Goal: Book appointment/travel/reservation

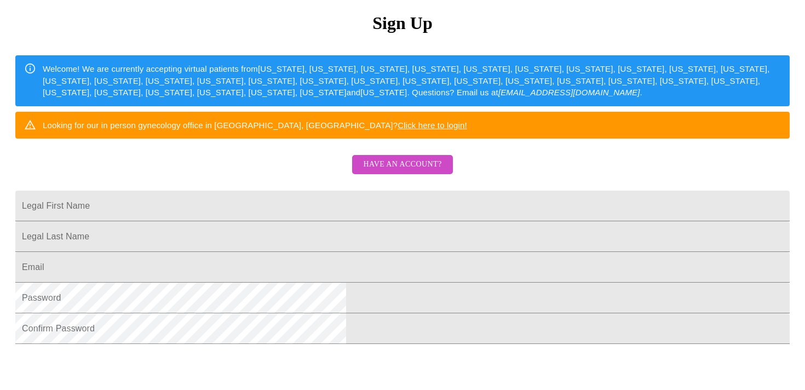
scroll to position [127, 0]
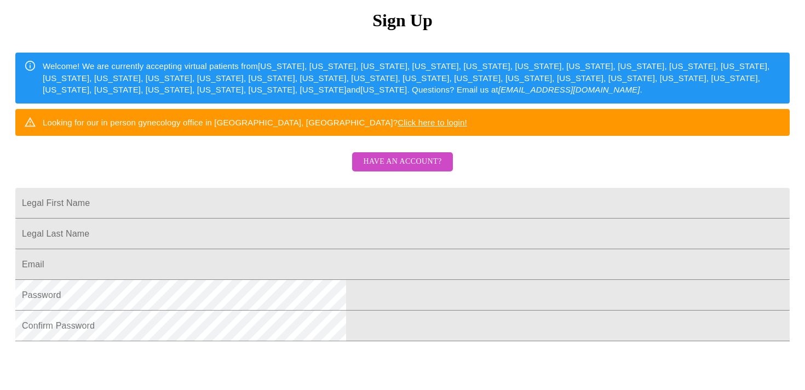
click at [390, 169] on span "Have an account?" at bounding box center [402, 162] width 78 height 14
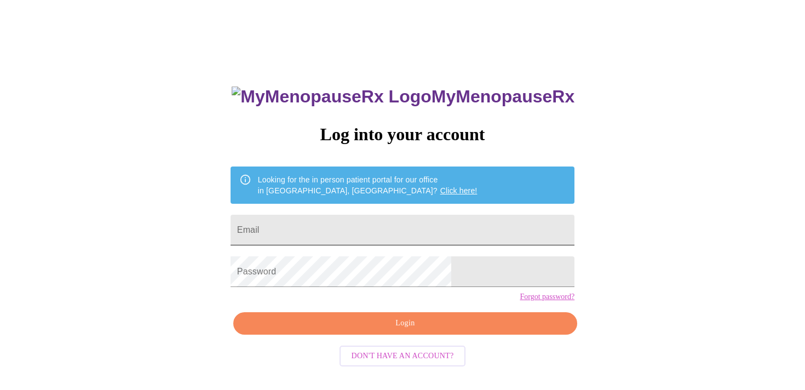
click at [365, 220] on input "Email" at bounding box center [403, 230] width 344 height 31
type input "[PERSON_NAME][EMAIL_ADDRESS][DOMAIN_NAME]"
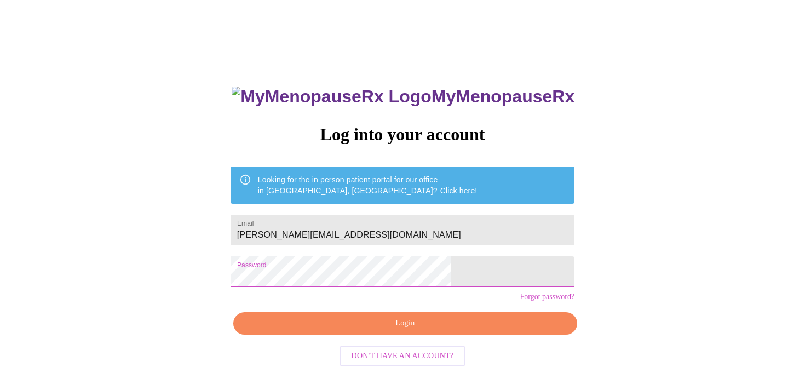
click at [413, 330] on span "Login" at bounding box center [405, 324] width 319 height 14
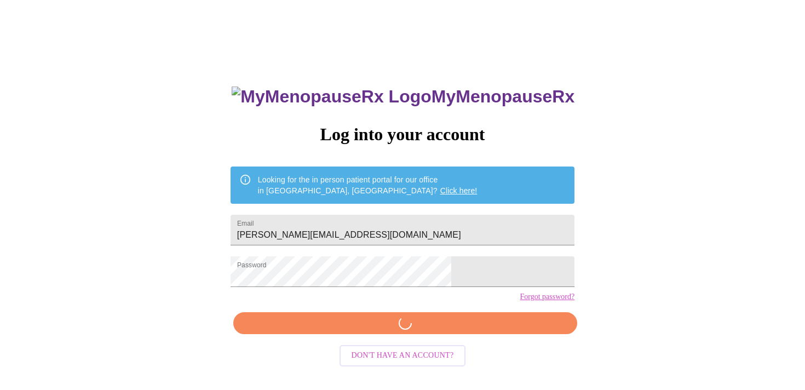
scroll to position [13, 0]
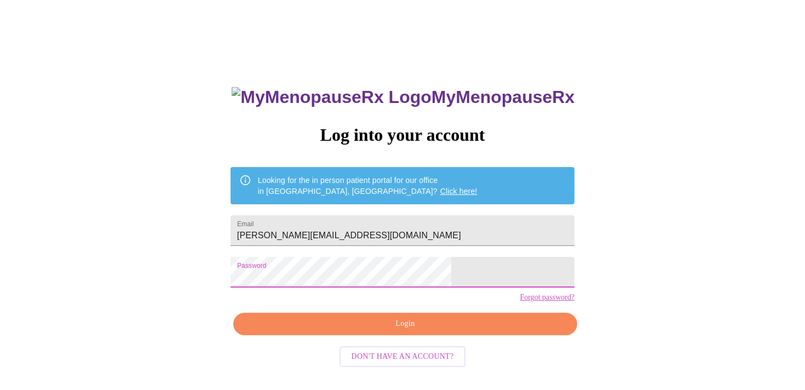
click at [405, 331] on span "Login" at bounding box center [405, 324] width 319 height 14
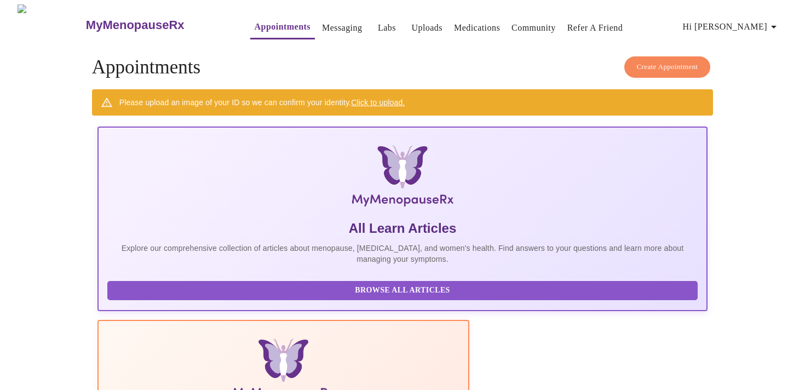
click at [387, 98] on link "Click to upload." at bounding box center [378, 102] width 54 height 9
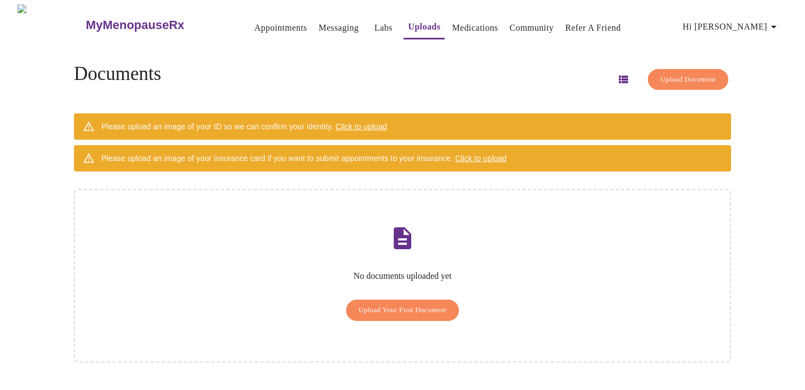
click at [378, 123] on span "Click to upload" at bounding box center [361, 126] width 51 height 9
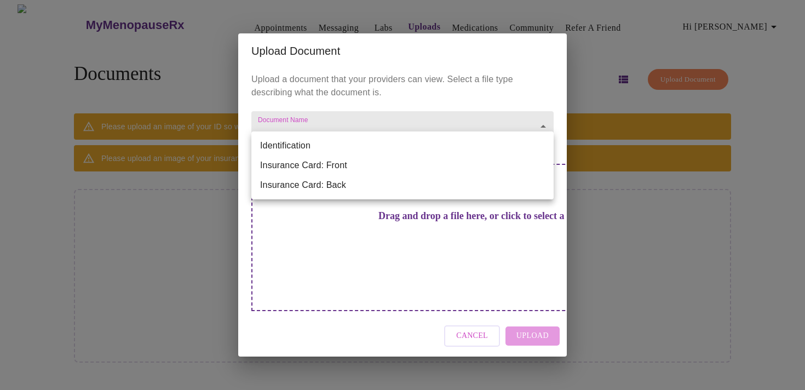
click at [537, 149] on body "MyMenopauseRx Appointments Messaging Labs Uploads Medications Community Refer a…" at bounding box center [402, 199] width 796 height 390
click at [333, 163] on li "Insurance Card: Front" at bounding box center [402, 166] width 302 height 20
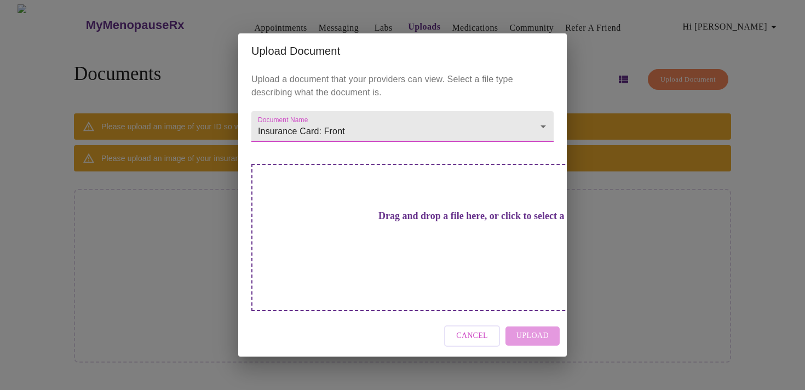
click at [470, 222] on h3 "Drag and drop a file here, or click to select a file" at bounding box center [479, 215] width 302 height 11
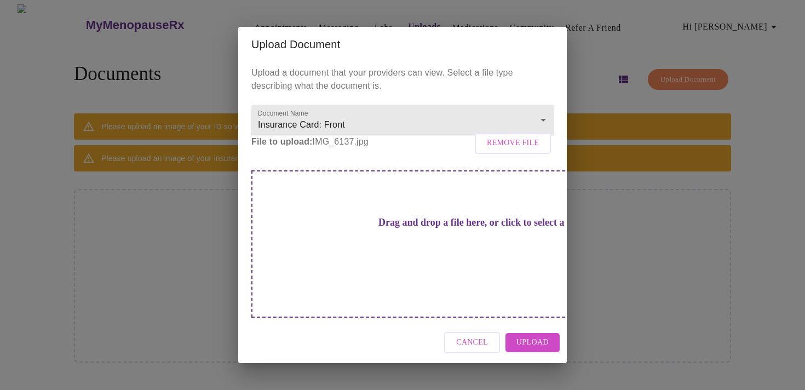
click at [534, 336] on span "Upload" at bounding box center [532, 343] width 32 height 14
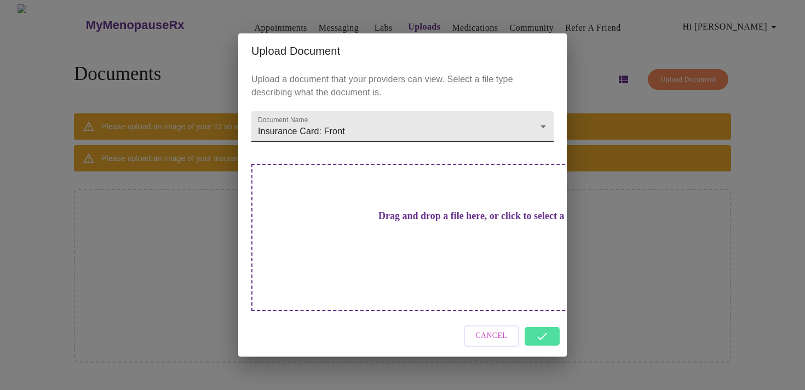
click at [543, 145] on body "MyMenopauseRx Appointments Messaging Labs Uploads Medications Community Refer a…" at bounding box center [402, 199] width 796 height 390
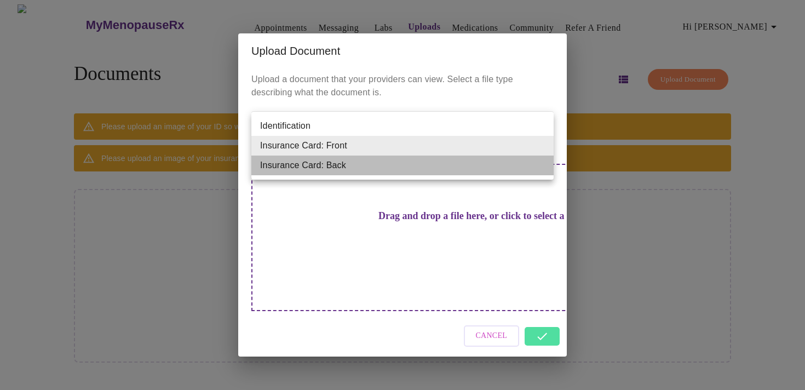
click at [366, 167] on li "Insurance Card: Back" at bounding box center [402, 166] width 302 height 20
type input "Insurance Card: Back"
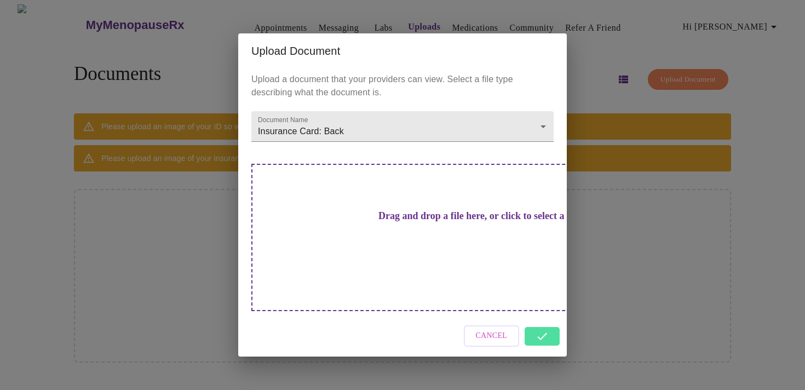
click at [450, 222] on h3 "Drag and drop a file here, or click to select a file" at bounding box center [479, 215] width 302 height 11
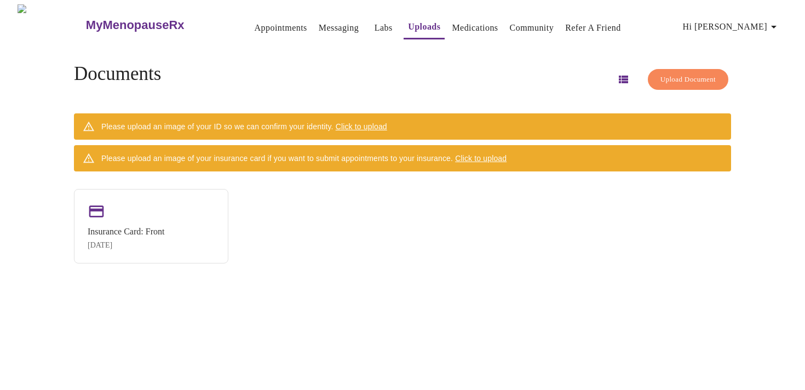
click at [245, 210] on div "Insurance Card: Front [DATE]" at bounding box center [402, 226] width 657 height 74
click at [184, 212] on div "Insurance Card: Front [DATE]" at bounding box center [151, 225] width 154 height 74
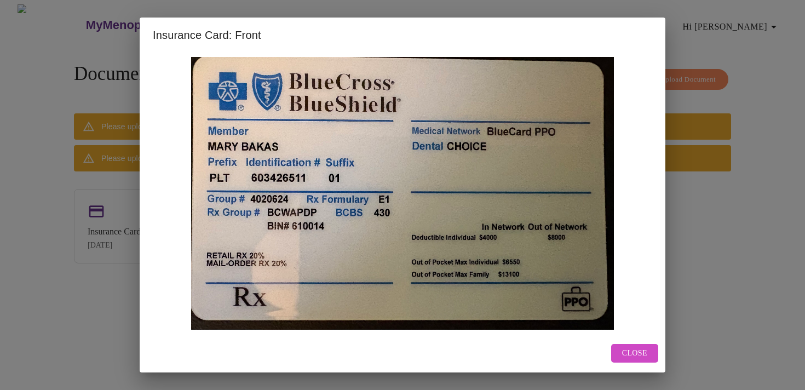
click at [630, 353] on span "Close" at bounding box center [634, 354] width 25 height 14
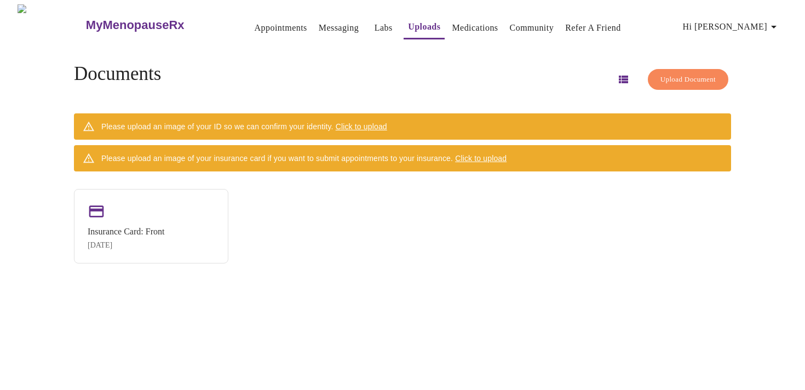
click at [375, 122] on span "Click to upload" at bounding box center [361, 126] width 51 height 9
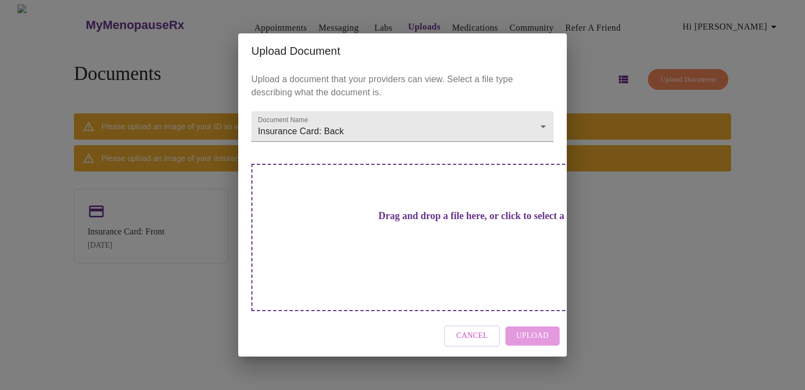
click at [439, 222] on h3 "Drag and drop a file here, or click to select a file" at bounding box center [479, 215] width 302 height 11
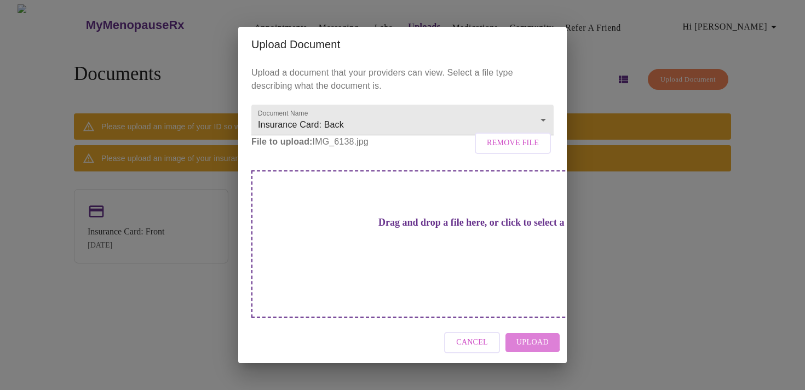
click at [527, 336] on span "Upload" at bounding box center [532, 343] width 32 height 14
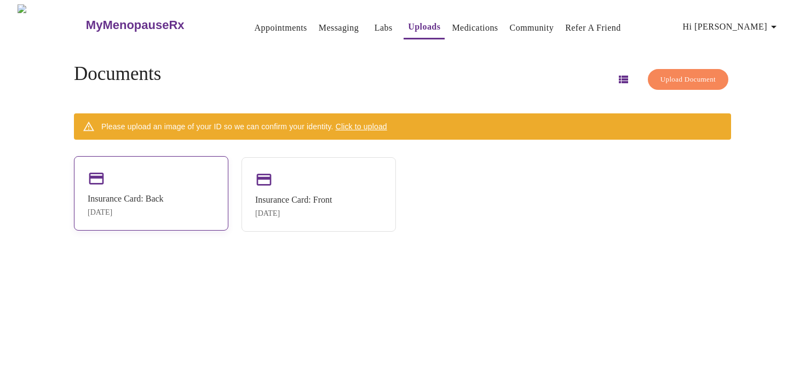
click at [167, 171] on div "Insurance Card: Back [DATE]" at bounding box center [151, 193] width 154 height 74
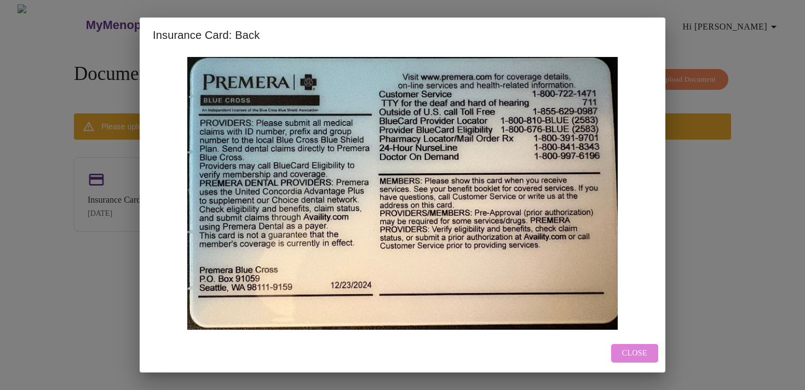
click at [641, 354] on span "Close" at bounding box center [634, 354] width 25 height 14
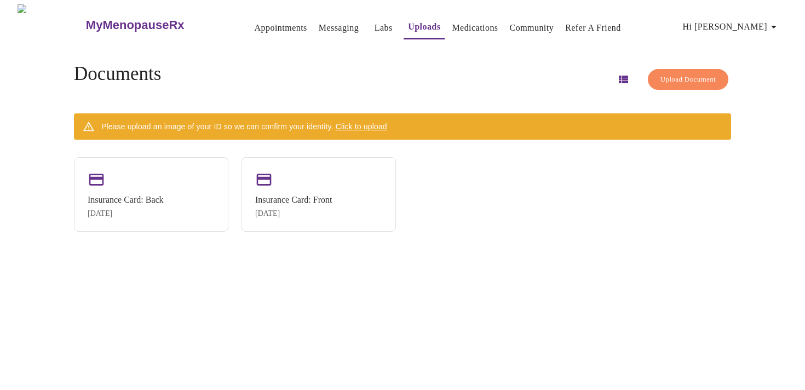
click at [378, 123] on span "Click to upload" at bounding box center [361, 126] width 51 height 9
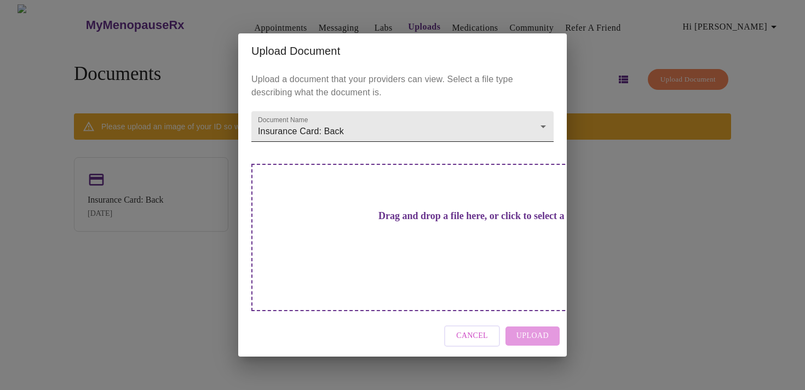
click at [546, 147] on body "MyMenopauseRx Appointments Messaging Labs Uploads Medications Community Refer a…" at bounding box center [402, 199] width 796 height 390
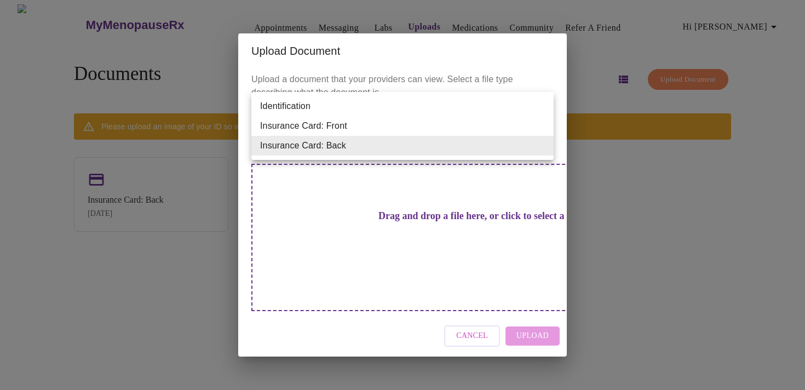
click at [283, 104] on li "Identification" at bounding box center [402, 106] width 302 height 20
type input "Identification"
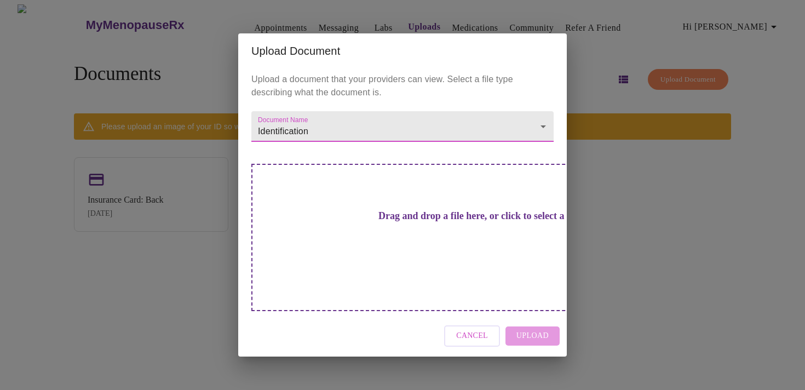
click at [461, 222] on h3 "Drag and drop a file here, or click to select a file" at bounding box center [479, 215] width 302 height 11
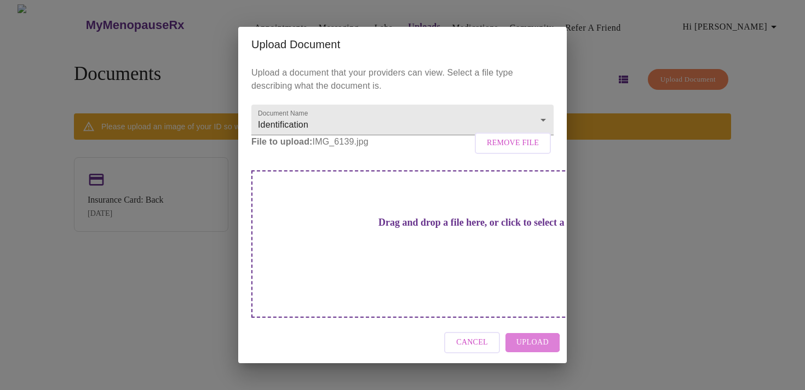
click at [530, 336] on span "Upload" at bounding box center [532, 343] width 32 height 14
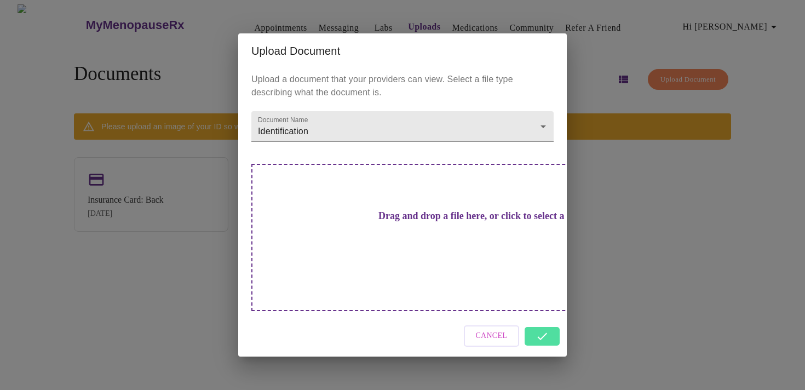
click at [620, 296] on div "Upload Document Upload a document that your providers can view. Select a file t…" at bounding box center [402, 195] width 805 height 390
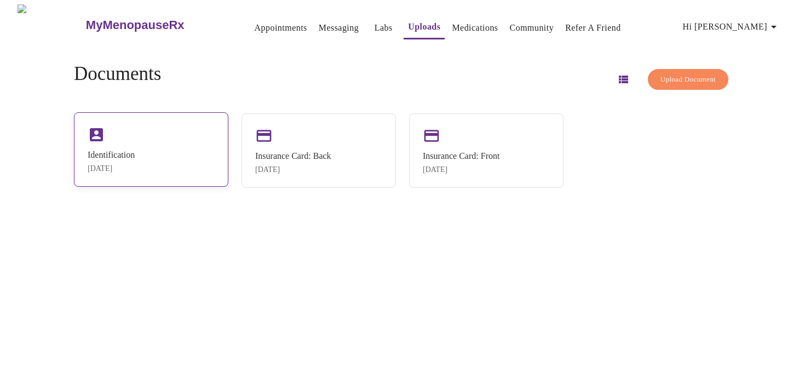
click at [164, 132] on div "Identification [DATE]" at bounding box center [151, 149] width 154 height 74
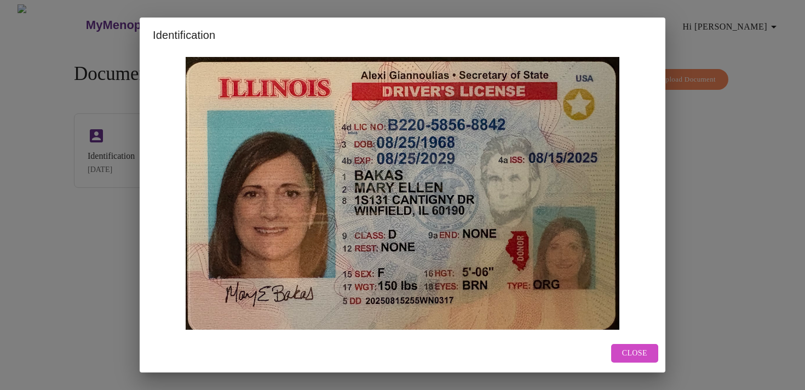
click at [634, 356] on span "Close" at bounding box center [634, 354] width 25 height 14
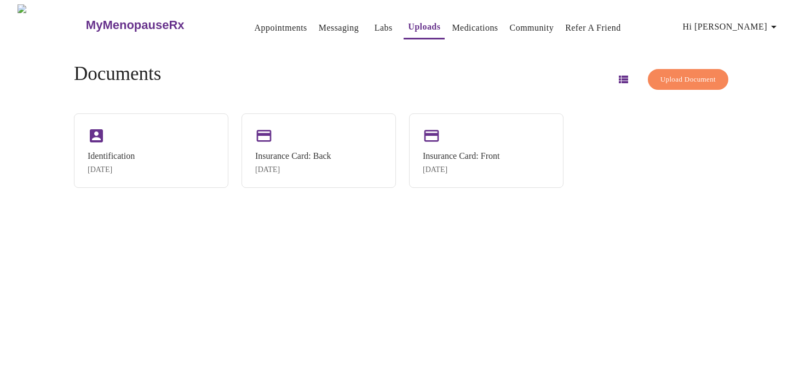
click at [462, 25] on link "Medications" at bounding box center [475, 27] width 46 height 15
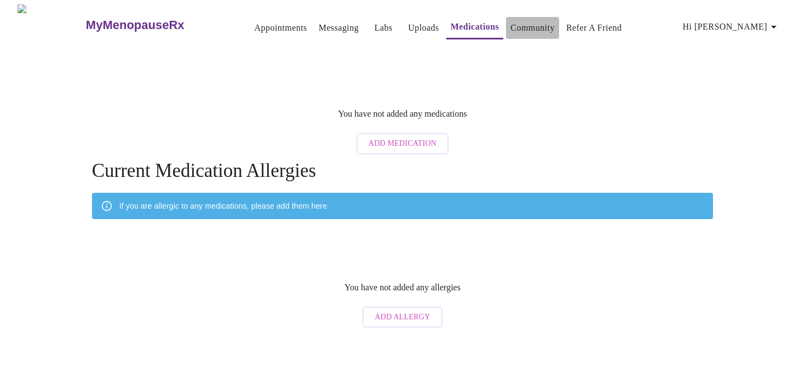
click at [524, 25] on link "Community" at bounding box center [532, 27] width 44 height 15
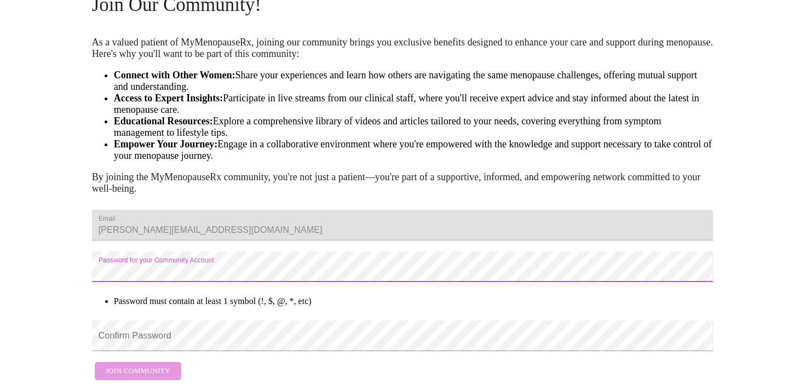
scroll to position [108, 0]
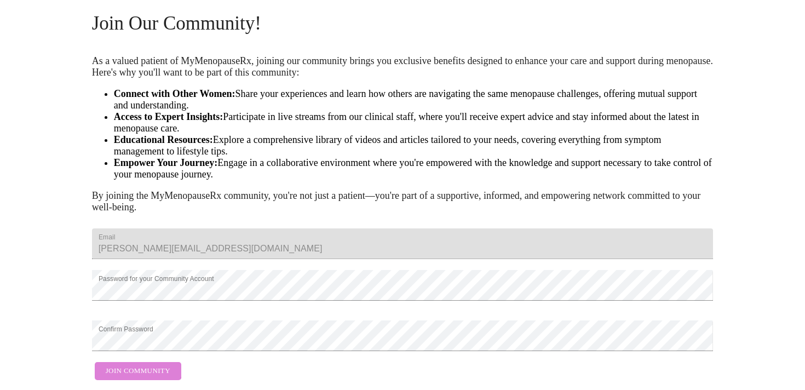
click at [136, 365] on span "Join Community" at bounding box center [138, 371] width 65 height 13
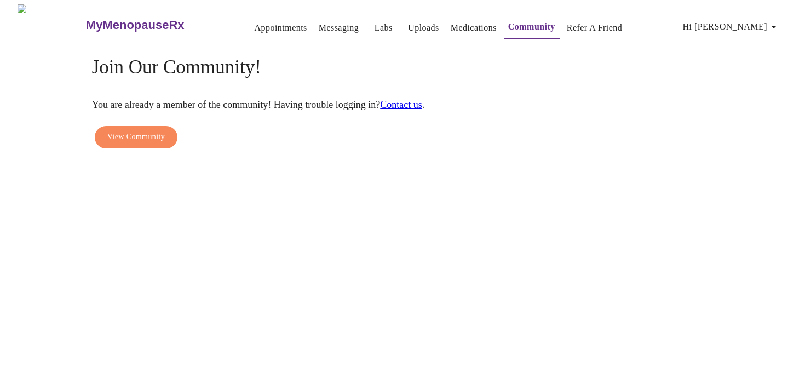
scroll to position [0, 0]
click at [250, 31] on button "Appointments" at bounding box center [280, 28] width 61 height 22
click at [255, 25] on link "Appointments" at bounding box center [281, 27] width 53 height 15
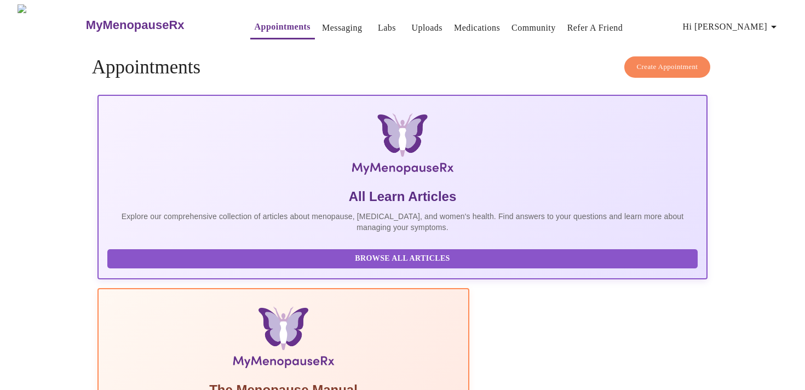
scroll to position [21, 0]
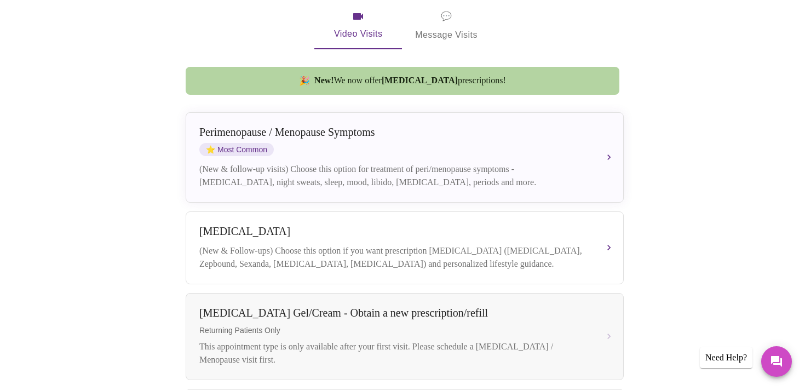
scroll to position [223, 0]
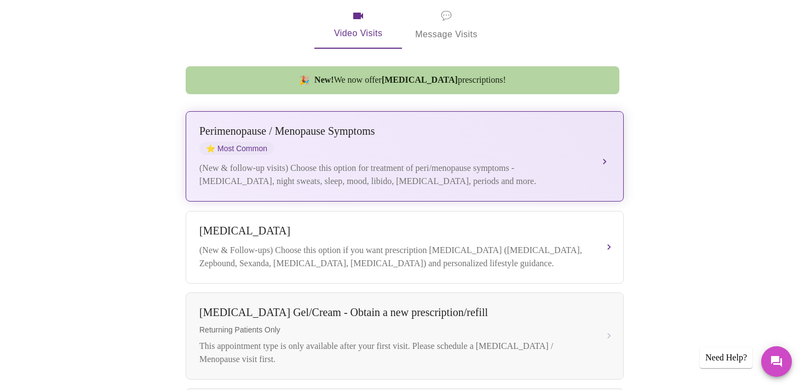
click at [609, 138] on div "[MEDICAL_DATA] / Menopause Symptoms ⭐ Most Common (New & follow-up visits) Choo…" at bounding box center [404, 156] width 411 height 63
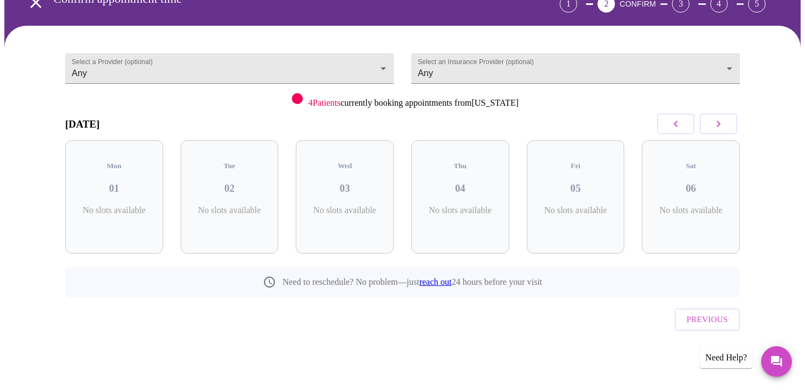
scroll to position [41, 0]
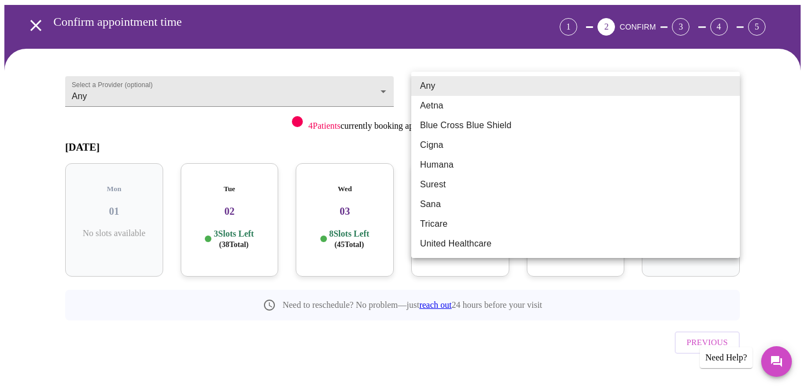
click at [729, 81] on body "MyMenopauseRx Appointments Messaging Labs Uploads Medications Community Refer a…" at bounding box center [402, 186] width 796 height 445
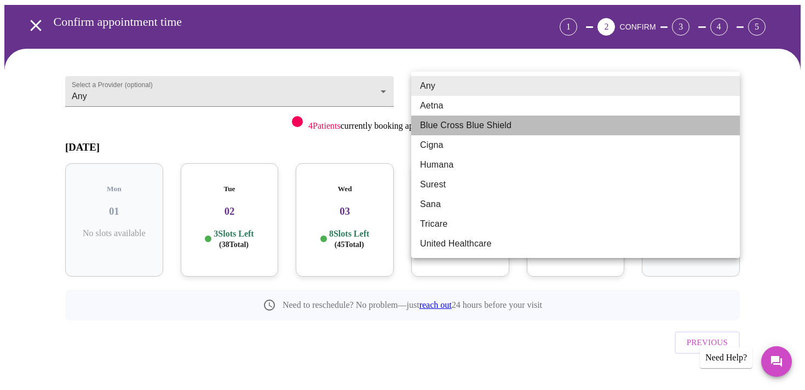
click at [492, 126] on li "Blue Cross Blue Shield" at bounding box center [575, 126] width 329 height 20
type input "Blue Cross Blue Shield"
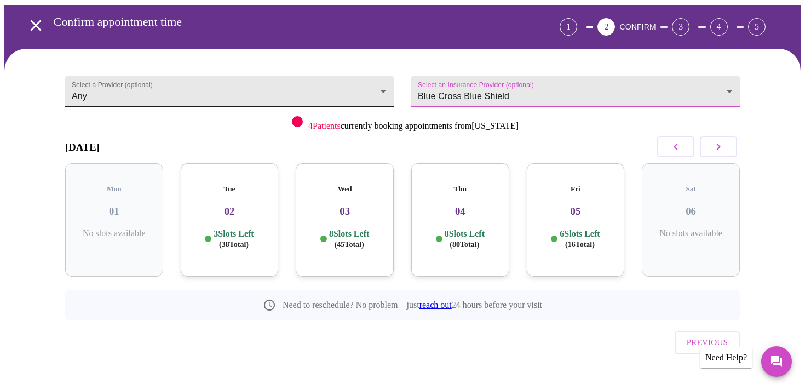
click at [379, 87] on body "MyMenopauseRx Appointments Messaging Labs Uploads Medications Community Refer a…" at bounding box center [402, 186] width 796 height 445
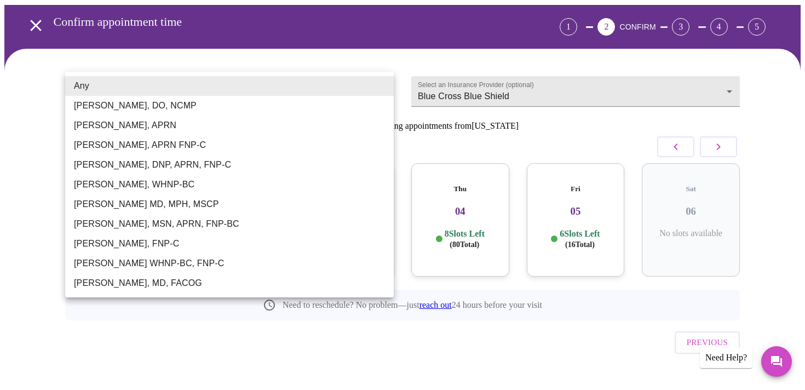
click at [232, 330] on div at bounding box center [402, 195] width 805 height 390
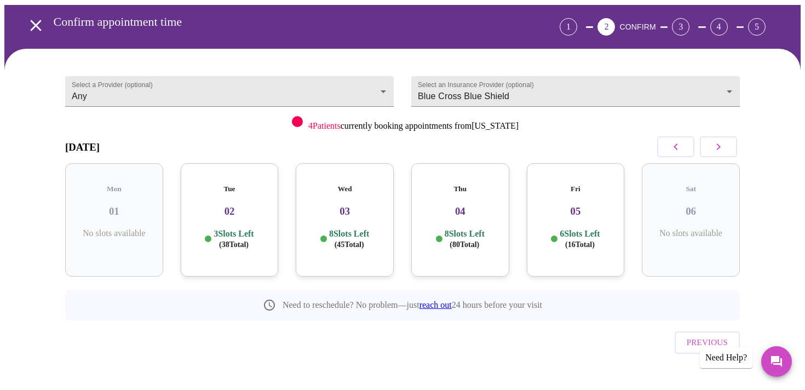
click at [471, 205] on h3 "04" at bounding box center [460, 211] width 80 height 12
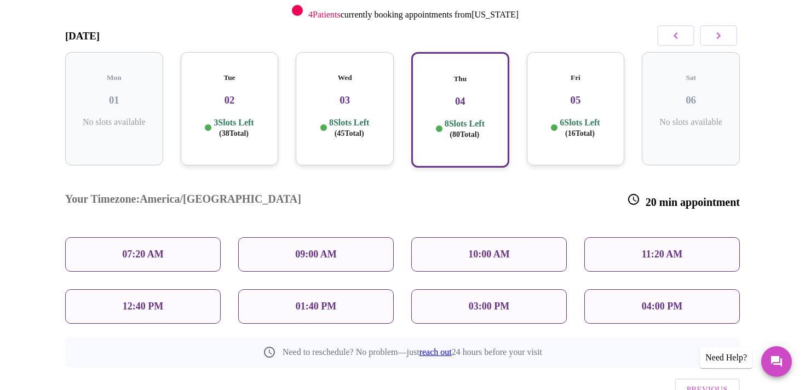
scroll to position [181, 0]
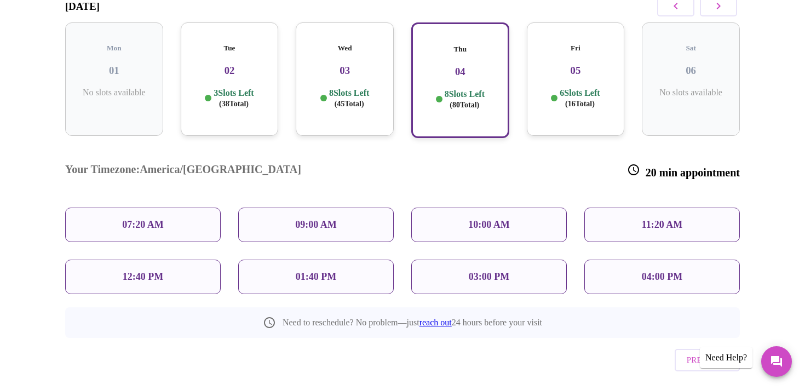
click at [150, 271] on p "12:40 PM" at bounding box center [143, 276] width 41 height 11
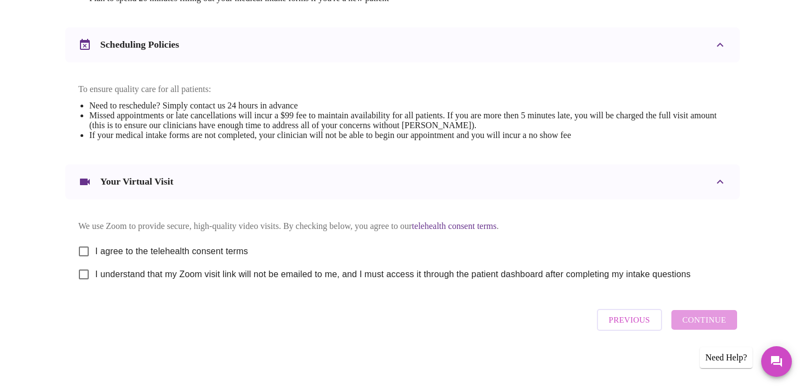
scroll to position [0, 0]
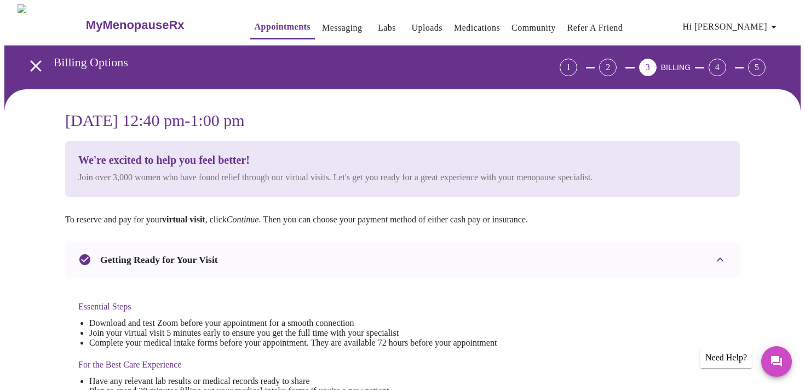
click at [107, 20] on h3 "MyMenopauseRx" at bounding box center [135, 25] width 99 height 14
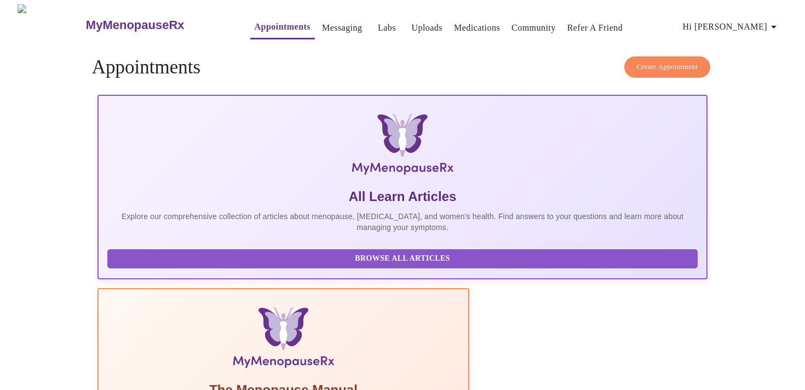
click at [762, 23] on span "Hi [PERSON_NAME]" at bounding box center [731, 26] width 97 height 15
click at [104, 20] on div at bounding box center [402, 195] width 805 height 390
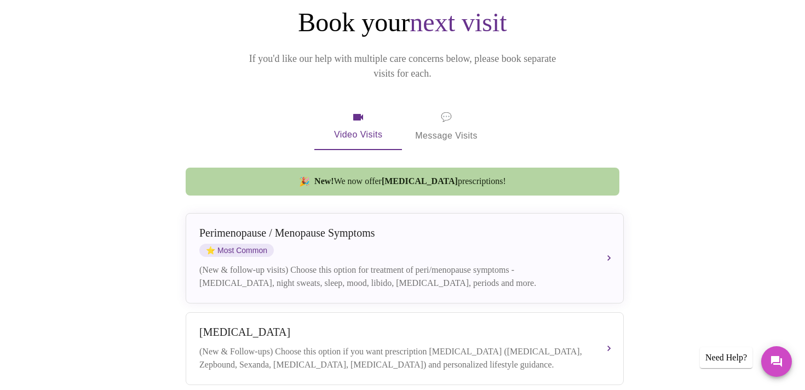
scroll to position [123, 0]
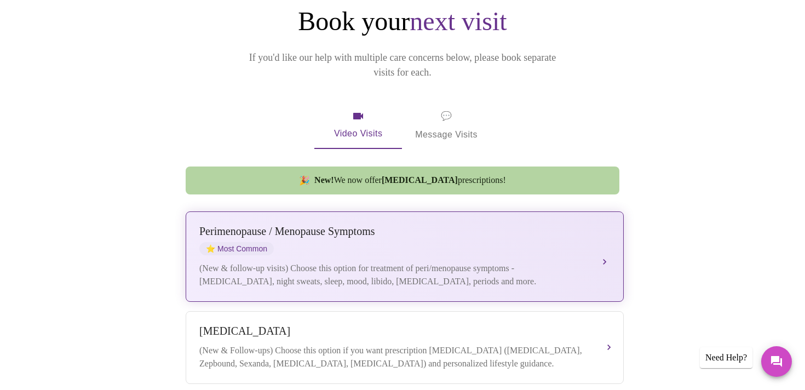
click at [614, 235] on button "[MEDICAL_DATA] / Menopause Symptoms ⭐ Most Common (New & follow-up visits) Choo…" at bounding box center [405, 256] width 438 height 90
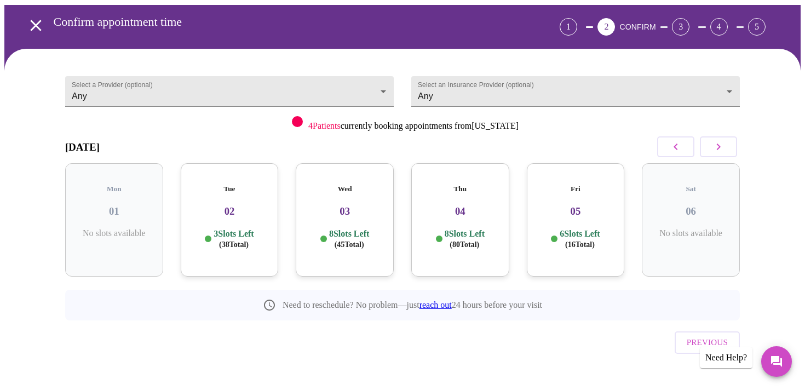
click at [456, 185] on h5 "Thu" at bounding box center [460, 189] width 80 height 9
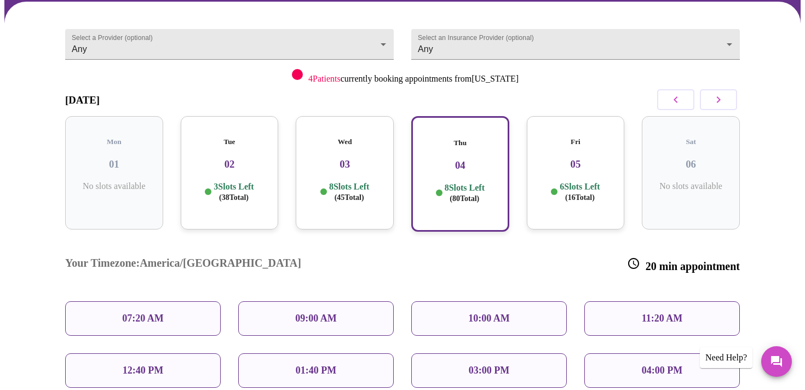
scroll to position [184, 0]
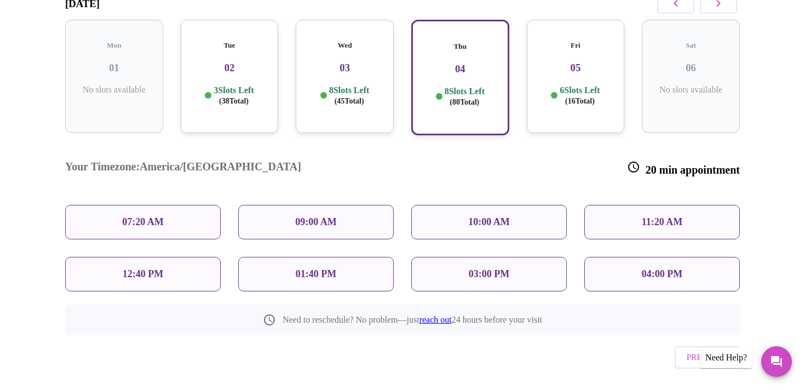
click at [140, 268] on p "12:40 PM" at bounding box center [143, 273] width 41 height 11
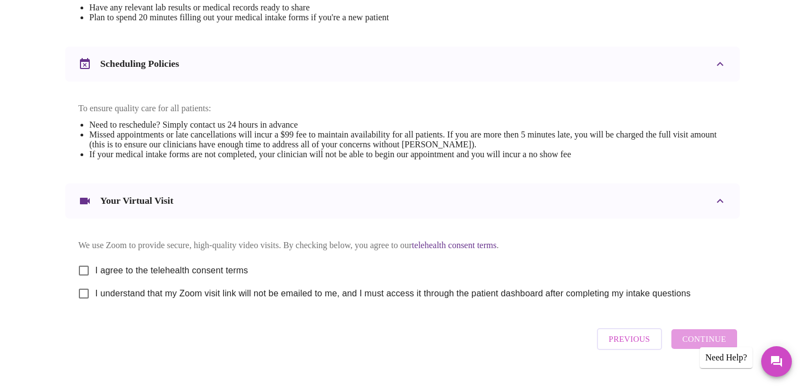
scroll to position [404, 0]
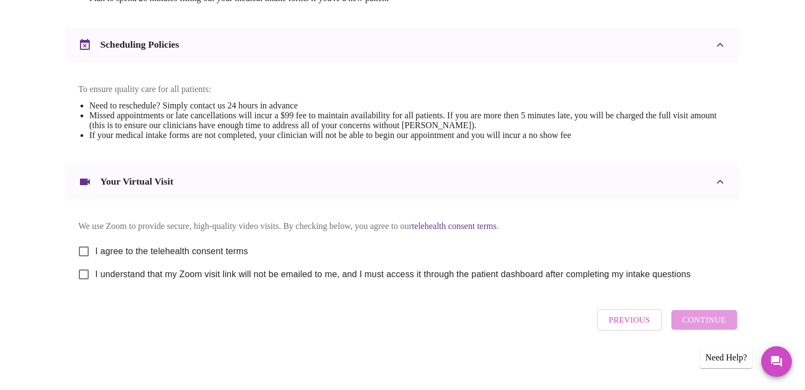
click at [85, 248] on input "I agree to the telehealth consent terms" at bounding box center [83, 251] width 23 height 23
checkbox input "true"
click at [85, 278] on input "I understand that my Zoom visit link will not be emailed to me, and I must acce…" at bounding box center [83, 274] width 23 height 23
checkbox input "true"
click at [698, 327] on span "Continue" at bounding box center [704, 320] width 44 height 14
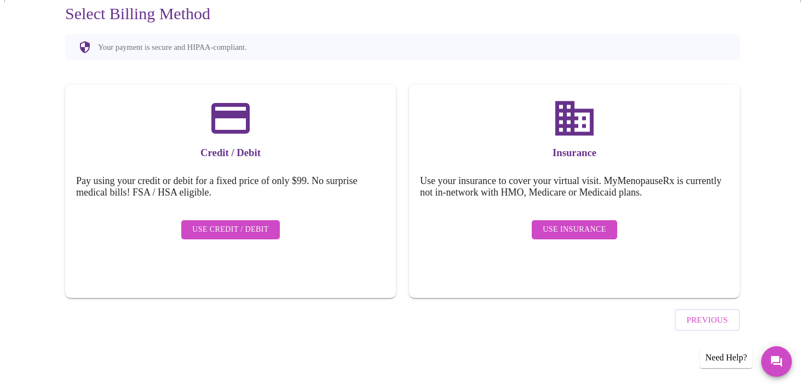
scroll to position [76, 0]
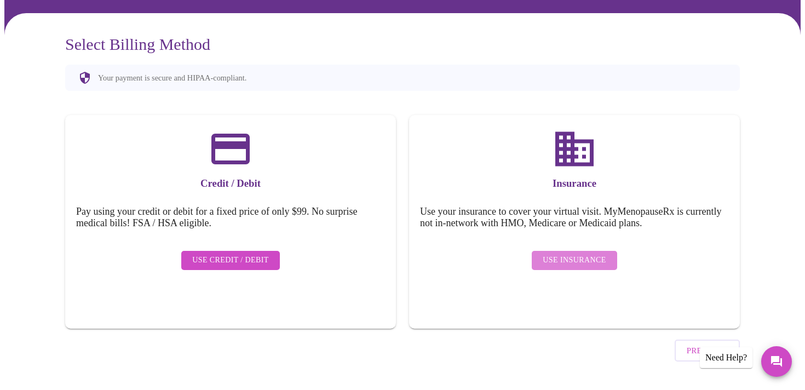
click at [592, 255] on span "Use Insurance" at bounding box center [574, 261] width 63 height 14
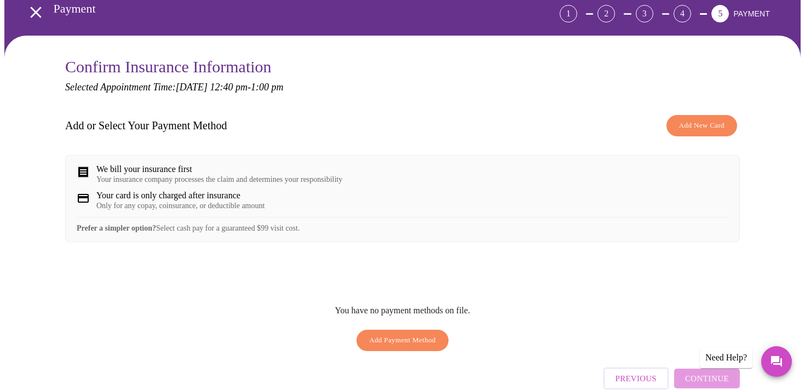
scroll to position [0, 0]
